Goal: Check status: Check status

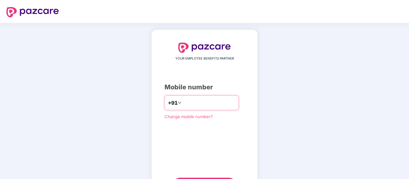
click at [195, 103] on input "number" at bounding box center [209, 103] width 52 height 10
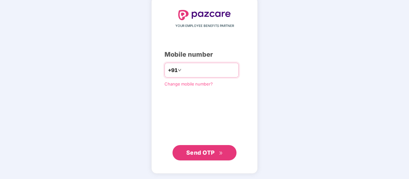
type input "**********"
drag, startPoint x: 189, startPoint y: 151, endPoint x: 205, endPoint y: 150, distance: 15.4
click at [189, 151] on span "Send OTP" at bounding box center [200, 152] width 28 height 7
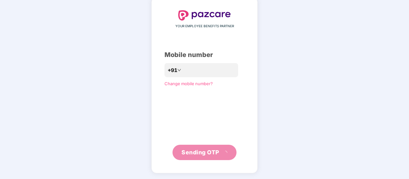
scroll to position [29, 0]
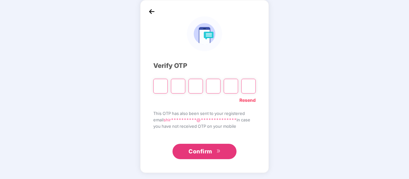
type input "*"
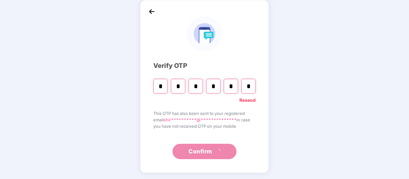
type input "*"
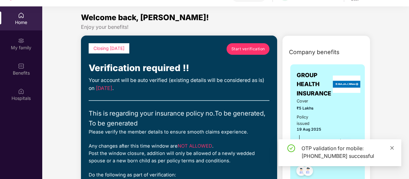
click at [392, 148] on icon "close" at bounding box center [392, 148] width 4 height 4
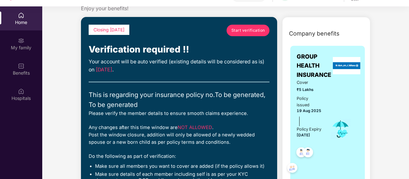
scroll to position [32, 0]
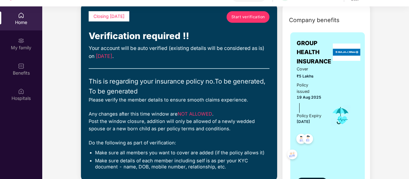
click at [136, 105] on div "Closing [DATE] Start verification Verification required !! Your account will be…" at bounding box center [179, 92] width 181 height 162
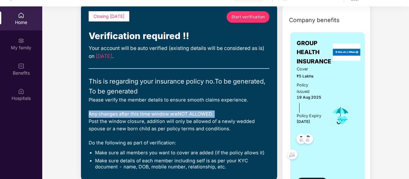
click at [136, 105] on div "Closing [DATE] Start verification Verification required !! Your account will be…" at bounding box center [179, 92] width 181 height 162
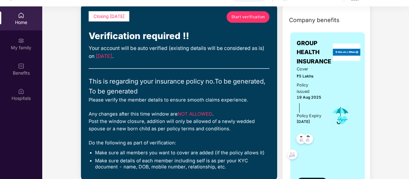
click at [148, 133] on div "Closing [DATE] Start verification Verification required !! Your account will be…" at bounding box center [179, 92] width 181 height 162
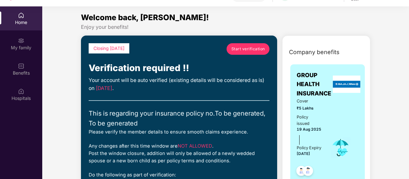
scroll to position [128, 0]
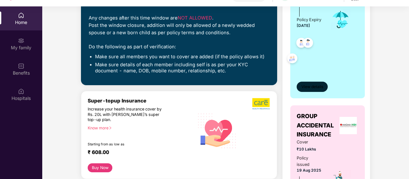
click at [313, 90] on span "View details" at bounding box center [312, 87] width 22 height 6
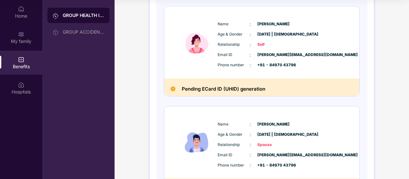
scroll to position [0, 0]
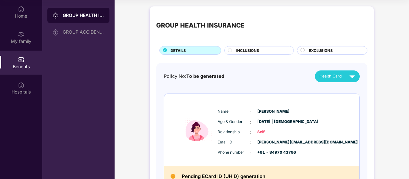
click at [332, 78] on span "Health Card" at bounding box center [330, 76] width 22 height 6
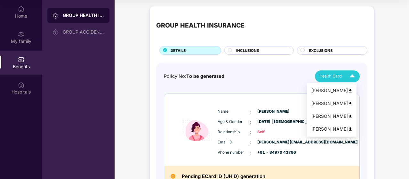
click at [347, 75] on img at bounding box center [352, 76] width 11 height 11
click at [356, 86] on li "[PERSON_NAME]" at bounding box center [331, 90] width 49 height 13
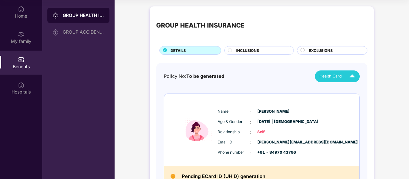
click at [264, 48] on div "INCLUSIONS" at bounding box center [261, 51] width 57 height 7
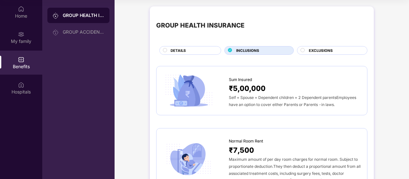
click at [317, 51] on span "EXCLUSIONS" at bounding box center [321, 51] width 24 height 6
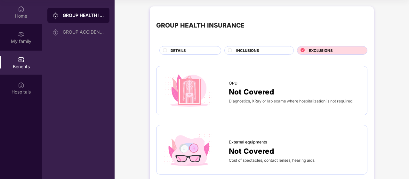
click at [28, 18] on div "Home" at bounding box center [21, 16] width 42 height 6
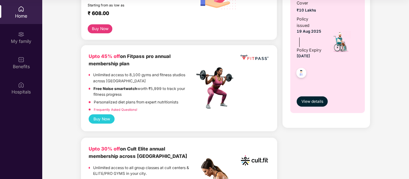
scroll to position [288, 0]
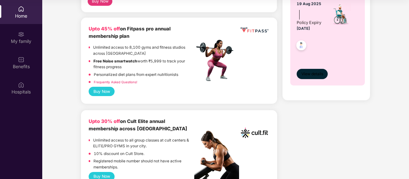
click at [306, 77] on span "View details" at bounding box center [312, 74] width 22 height 6
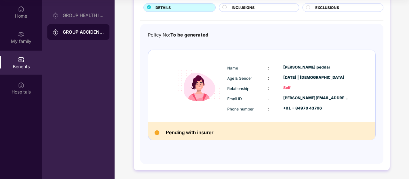
scroll to position [0, 0]
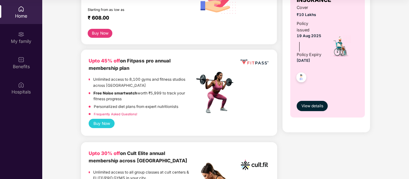
scroll to position [224, 0]
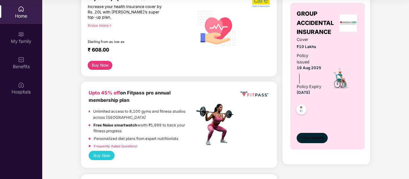
click at [316, 143] on button "View details" at bounding box center [312, 138] width 31 height 10
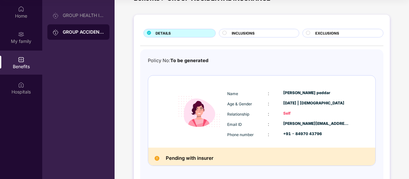
scroll to position [45, 0]
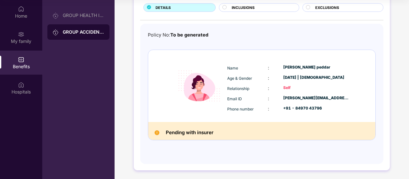
click at [241, 6] on span "INCLUSIONS" at bounding box center [243, 8] width 23 height 6
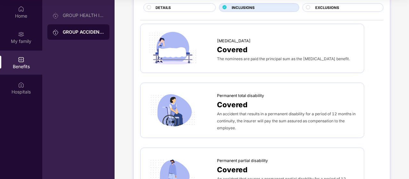
click at [252, 64] on div "[MEDICAL_DATA] Covered The nominees are paid the principal sum as the [MEDICAL_…" at bounding box center [252, 48] width 211 height 36
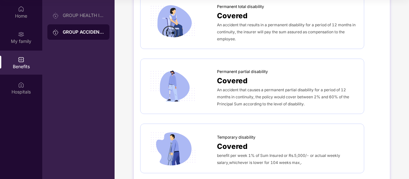
scroll to position [0, 0]
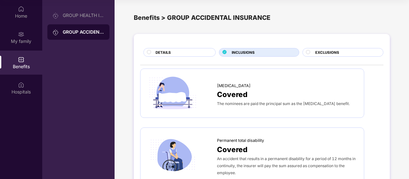
click at [330, 52] on span "EXCLUSIONS" at bounding box center [327, 53] width 24 height 6
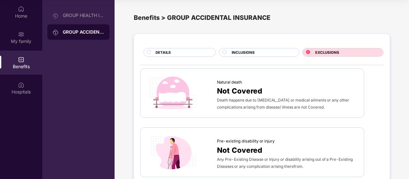
click at [248, 51] on span "INCLUSIONS" at bounding box center [243, 53] width 23 height 6
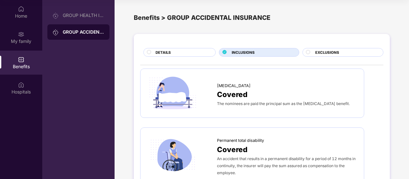
click at [159, 54] on span "DETAILS" at bounding box center [163, 53] width 15 height 6
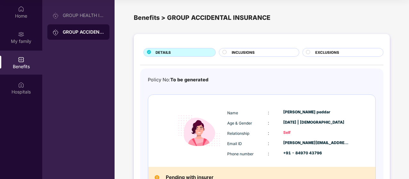
scroll to position [32, 0]
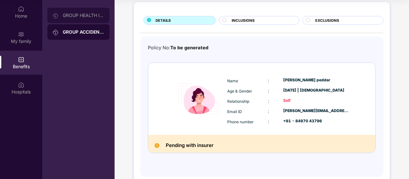
click at [81, 21] on div "GROUP HEALTH INSURANCE" at bounding box center [78, 15] width 62 height 15
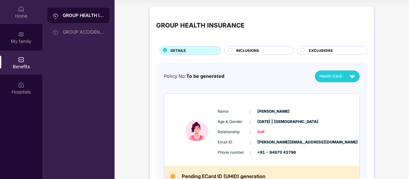
click at [26, 16] on div "Home" at bounding box center [21, 16] width 42 height 6
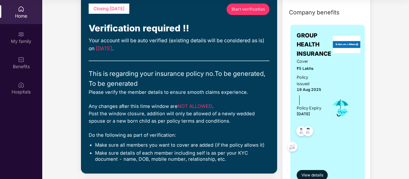
scroll to position [64, 0]
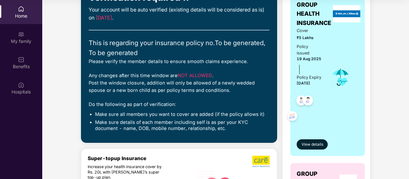
click at [253, 125] on li "Make sure details of each member including self is as per your KYC document - n…" at bounding box center [182, 125] width 174 height 12
click at [192, 125] on li "Make sure details of each member including self is as per your KYC document - n…" at bounding box center [182, 125] width 174 height 12
click at [208, 121] on li "Make sure details of each member including self is as per your KYC document - n…" at bounding box center [182, 125] width 174 height 12
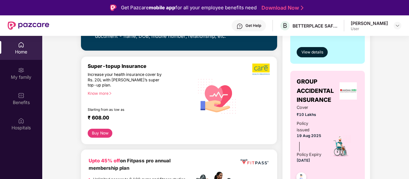
scroll to position [128, 0]
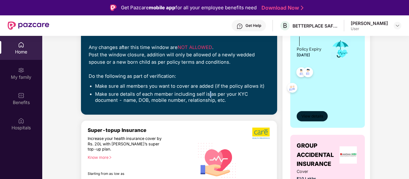
click at [301, 118] on button "View details" at bounding box center [312, 116] width 31 height 10
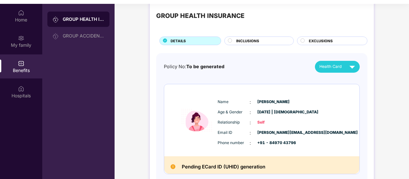
scroll to position [0, 0]
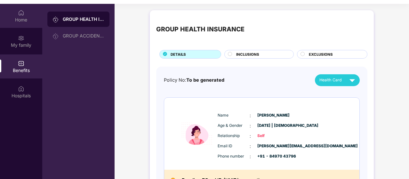
click at [17, 20] on div "Home" at bounding box center [21, 20] width 42 height 6
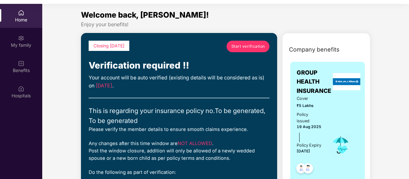
click at [236, 48] on span "Start verification" at bounding box center [248, 46] width 34 height 6
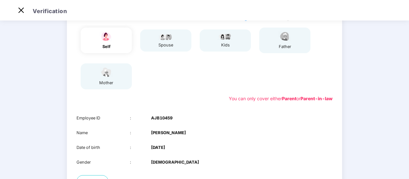
scroll to position [126, 0]
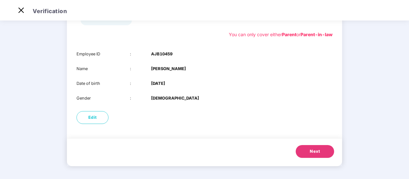
click at [306, 152] on button "Next" at bounding box center [315, 151] width 38 height 13
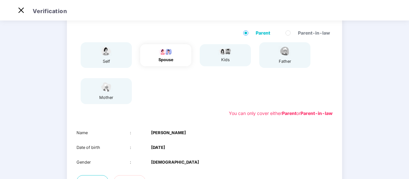
scroll to position [16, 0]
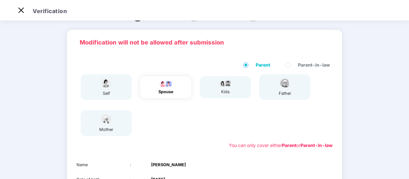
click at [91, 86] on div "self" at bounding box center [106, 87] width 51 height 26
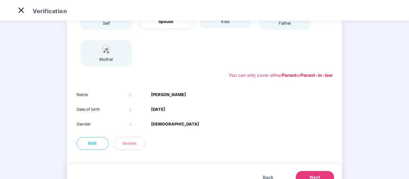
scroll to position [112, 0]
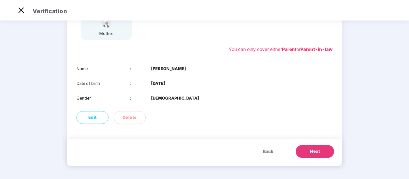
click at [268, 149] on span "Back" at bounding box center [268, 151] width 11 height 7
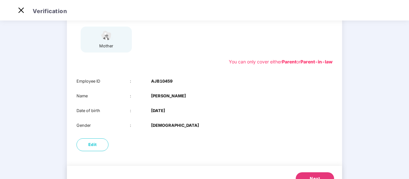
scroll to position [126, 0]
